Goal: Task Accomplishment & Management: Manage account settings

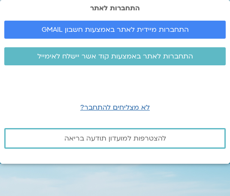
click at [52, 82] on div "התחברות לאתר התחברות מיידית לאתר באמצעות חשבון GMAIL התחברות לאתר באמצעות קוד א…" at bounding box center [115, 82] width 230 height 164
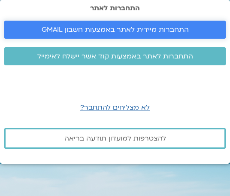
click at [108, 27] on span "התחברות מיידית לאתר באמצעות חשבון GMAIL" at bounding box center [115, 30] width 147 height 8
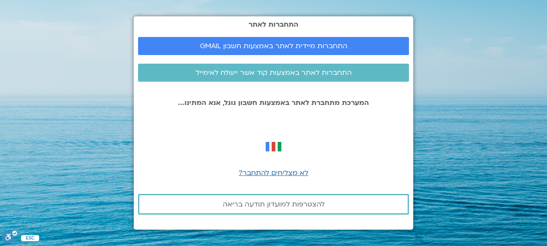
click at [78, 166] on section "התחברות לאתר התחברות מיידית לאתר באמצעות חשבון GMAIL התחברות לאתר באמצעות קוד א…" at bounding box center [273, 123] width 547 height 246
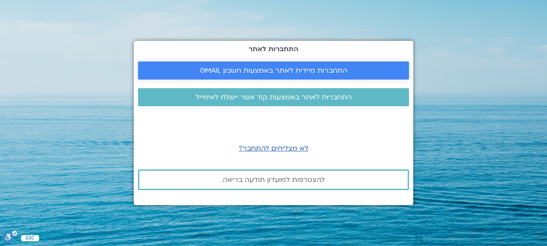
click at [285, 71] on span "התחברות מיידית לאתר באמצעות חשבון GMAIL" at bounding box center [273, 71] width 147 height 8
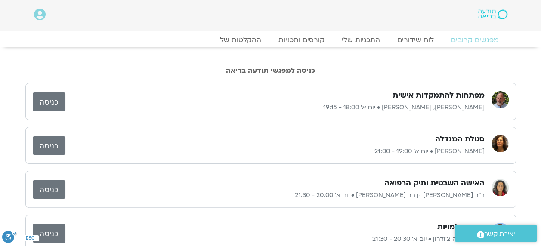
click at [54, 102] on link "כניסה" at bounding box center [49, 101] width 33 height 18
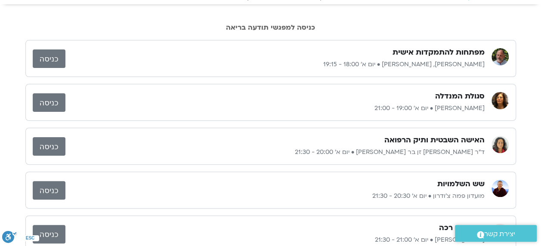
scroll to position [86, 0]
